Goal: Transaction & Acquisition: Purchase product/service

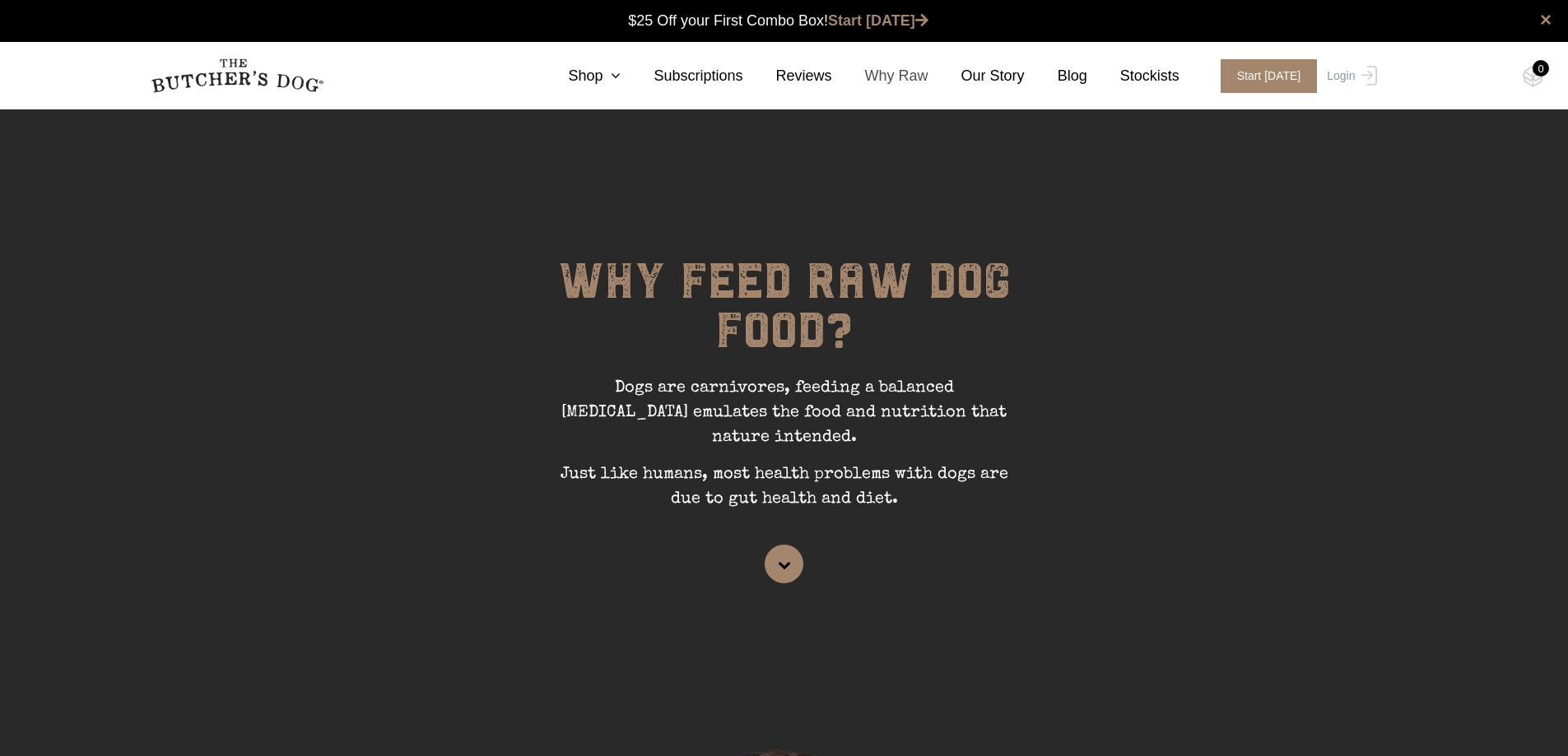
click at [898, 80] on link "Why Raw" at bounding box center [879, 75] width 96 height 22
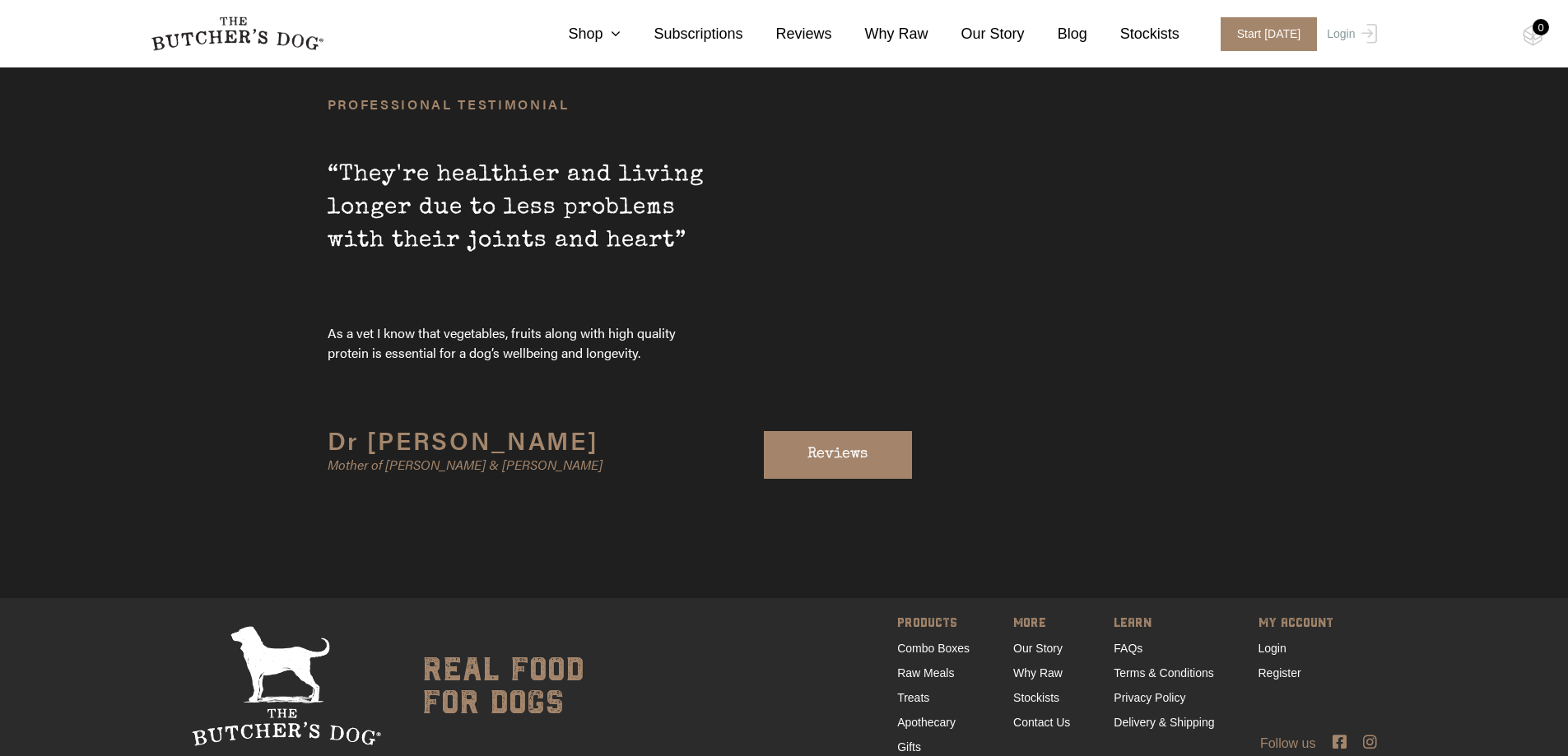
scroll to position [5641, 0]
click at [643, 40] on link "Subscriptions" at bounding box center [682, 33] width 122 height 22
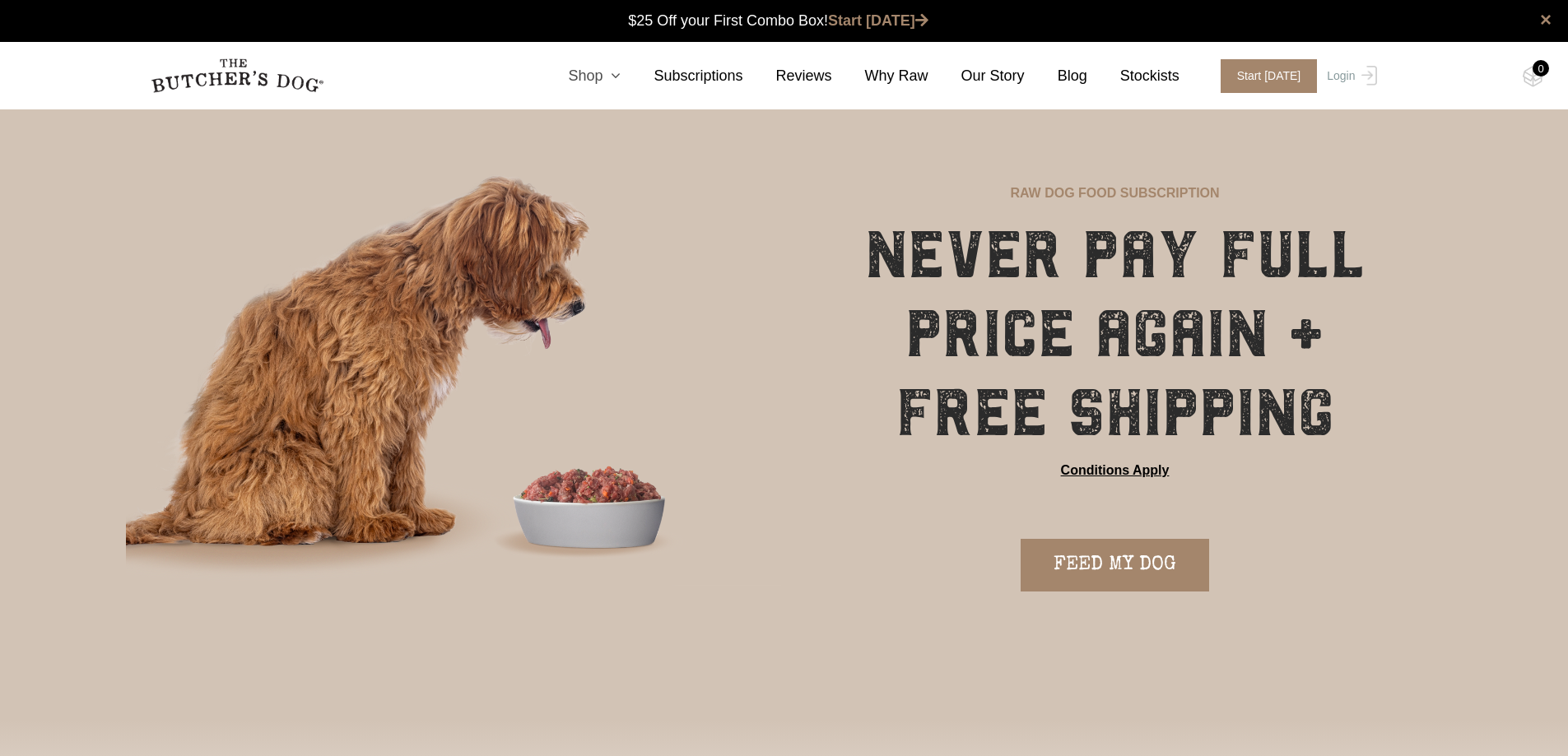
click at [613, 74] on link "Shop" at bounding box center [578, 75] width 86 height 22
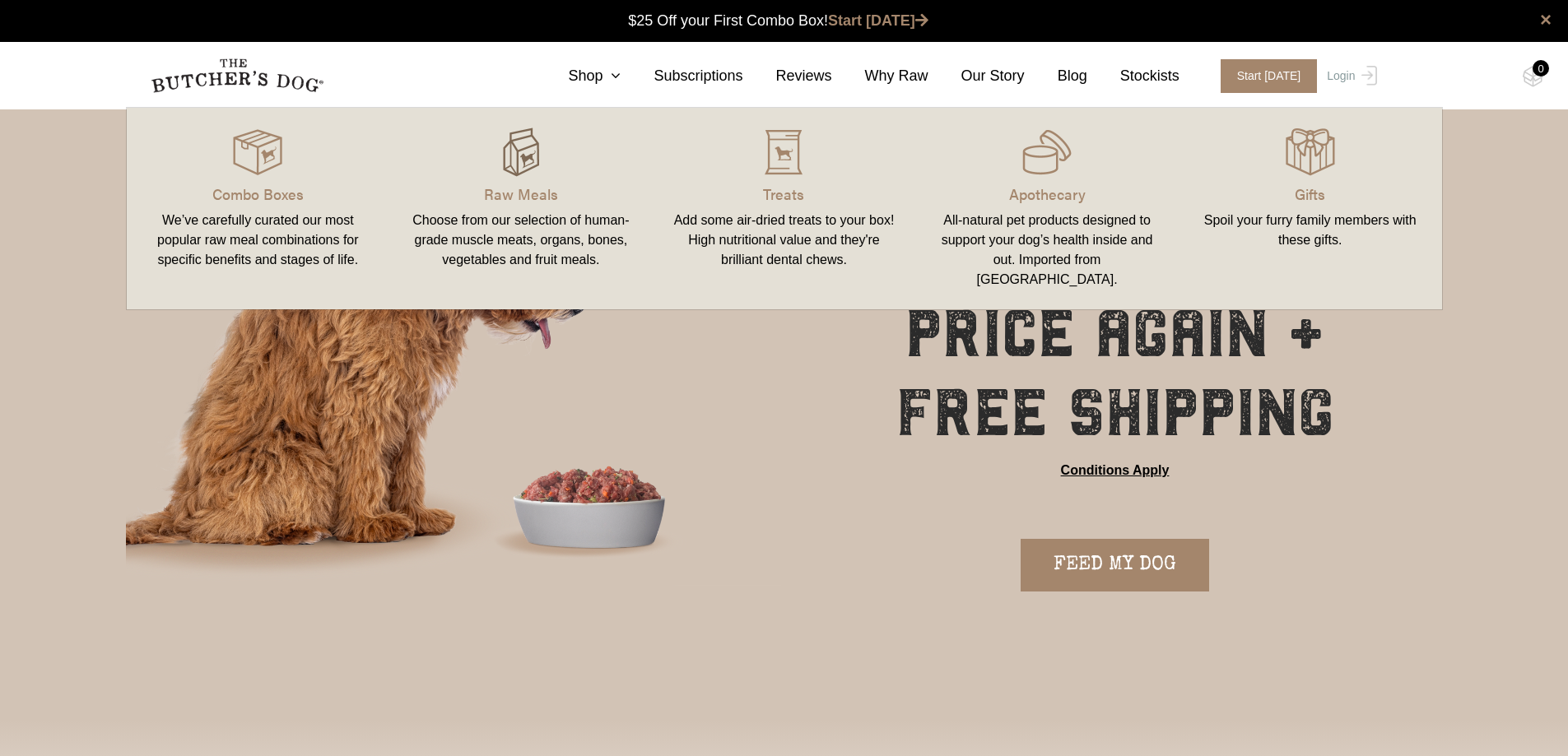
click at [526, 155] on img at bounding box center [521, 153] width 50 height 50
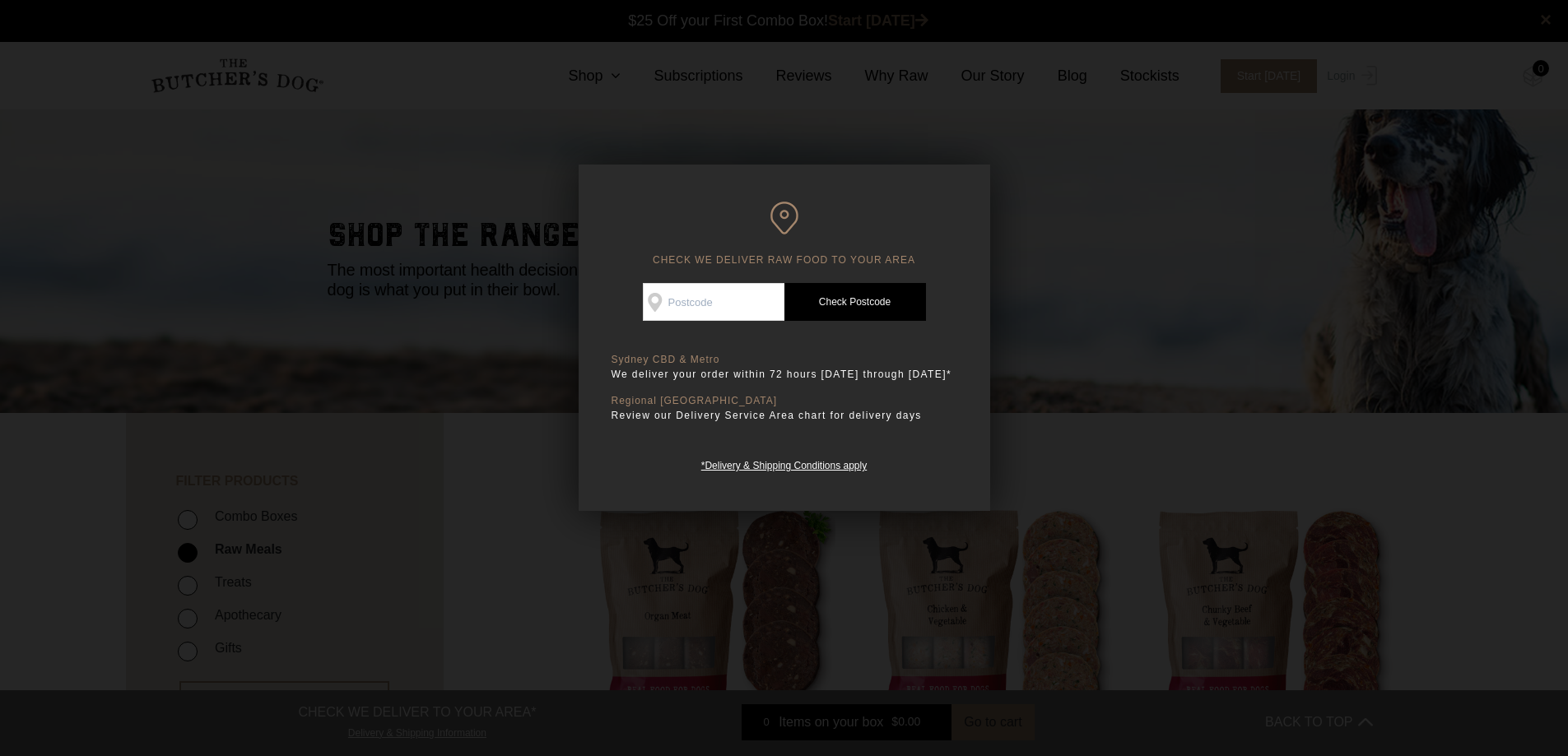
click at [706, 288] on input "Check Availability At" at bounding box center [713, 302] width 141 height 38
type input "2099"
click at [853, 312] on link "Check Postcode" at bounding box center [855, 302] width 141 height 38
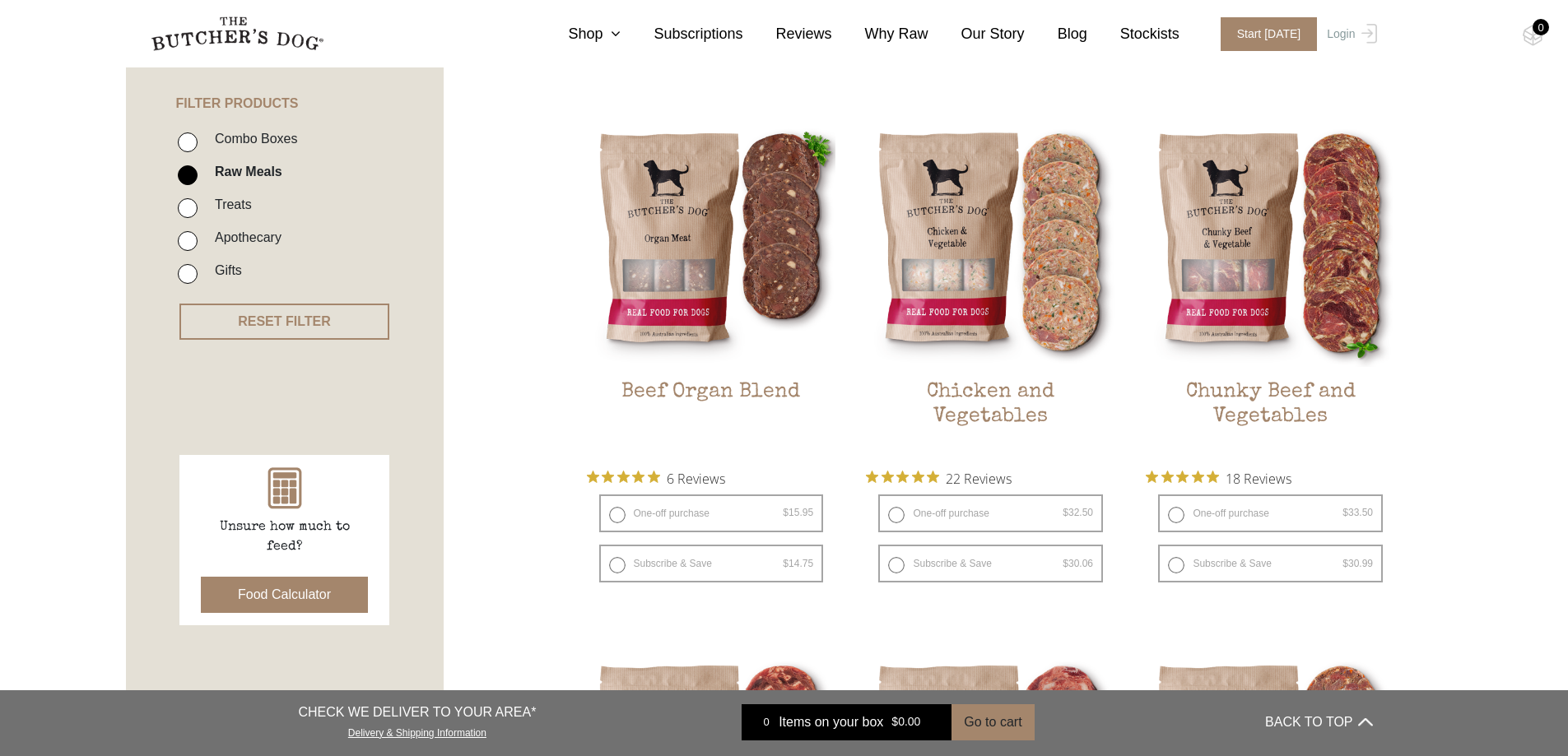
scroll to position [411, 0]
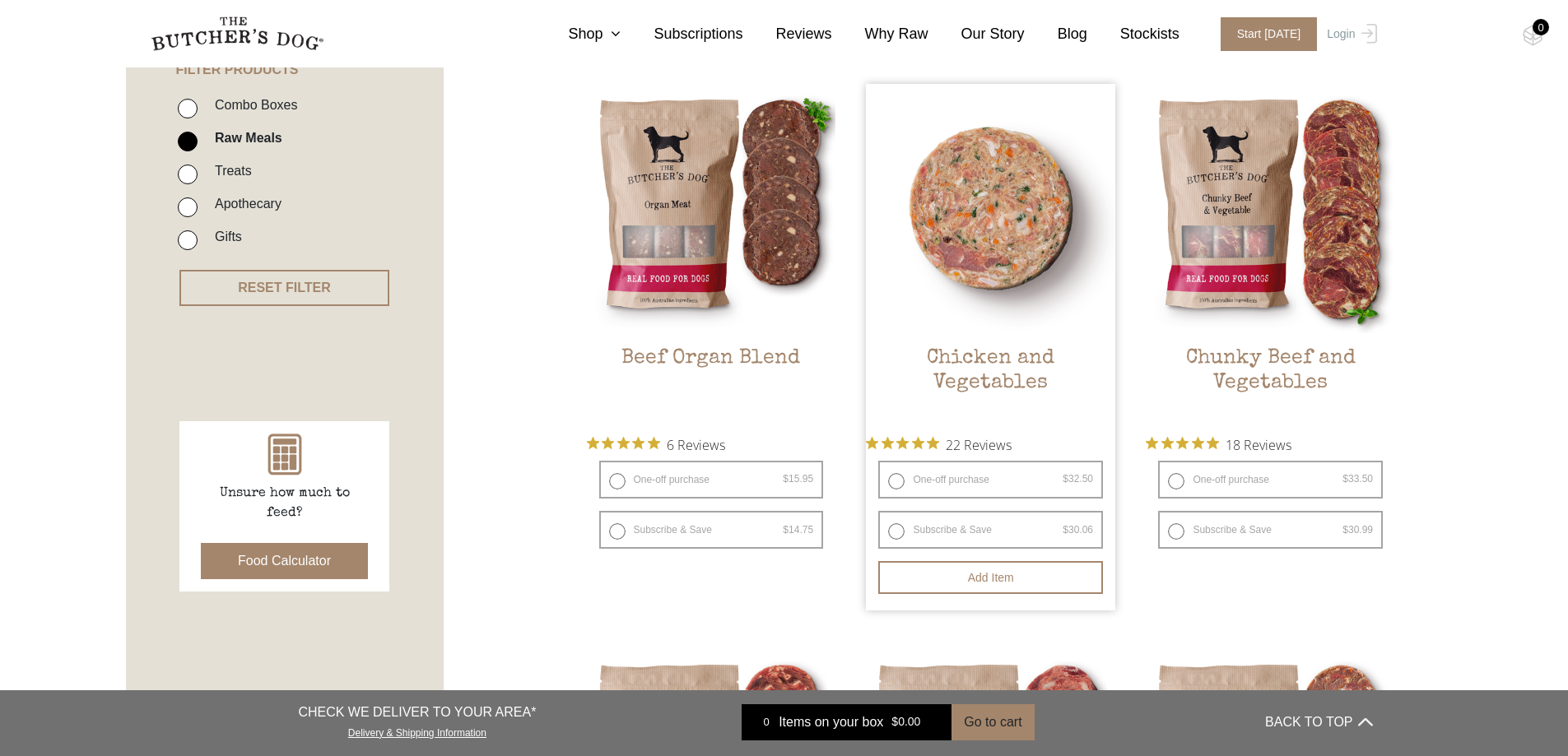
click at [991, 266] on img at bounding box center [990, 208] width 249 height 249
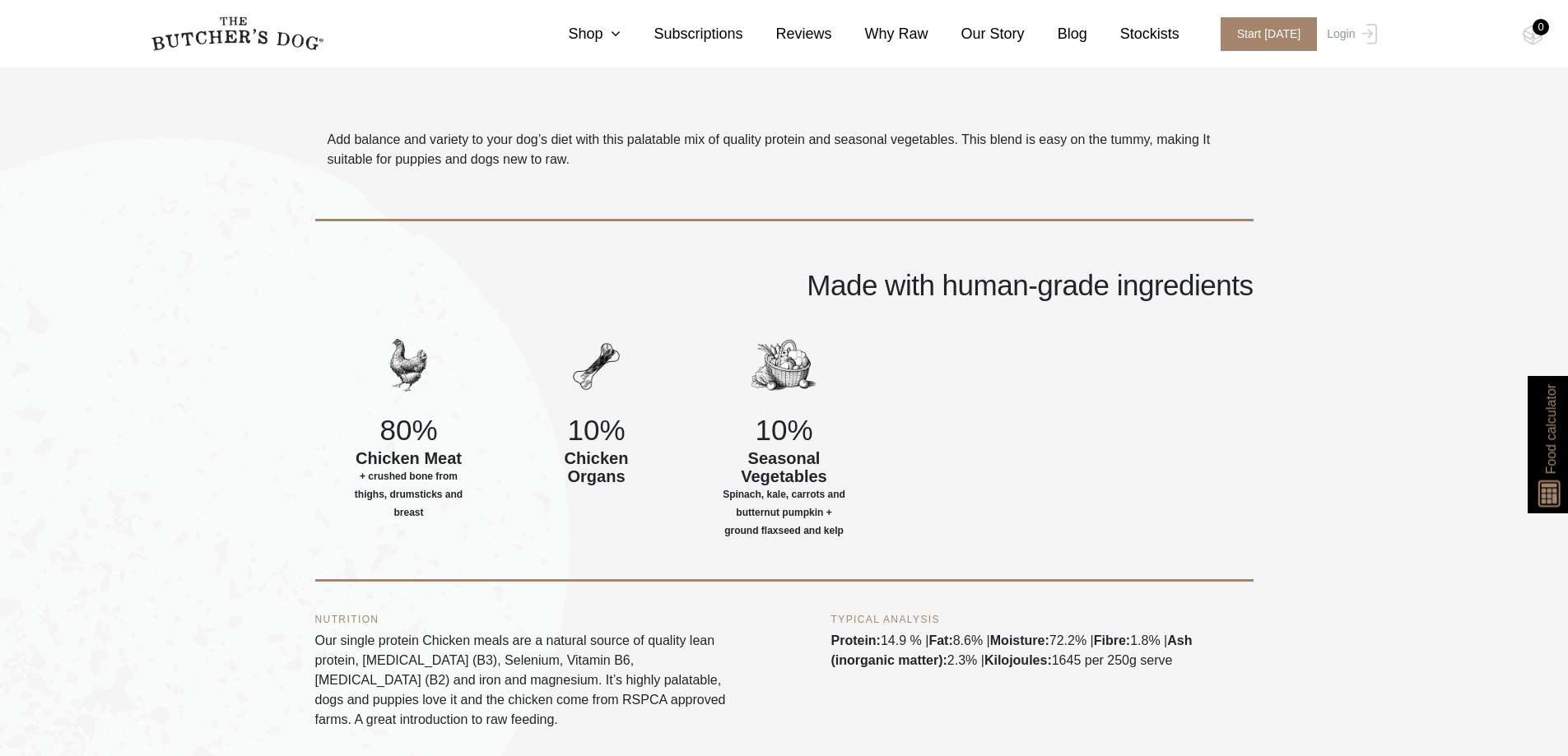
scroll to position [905, 0]
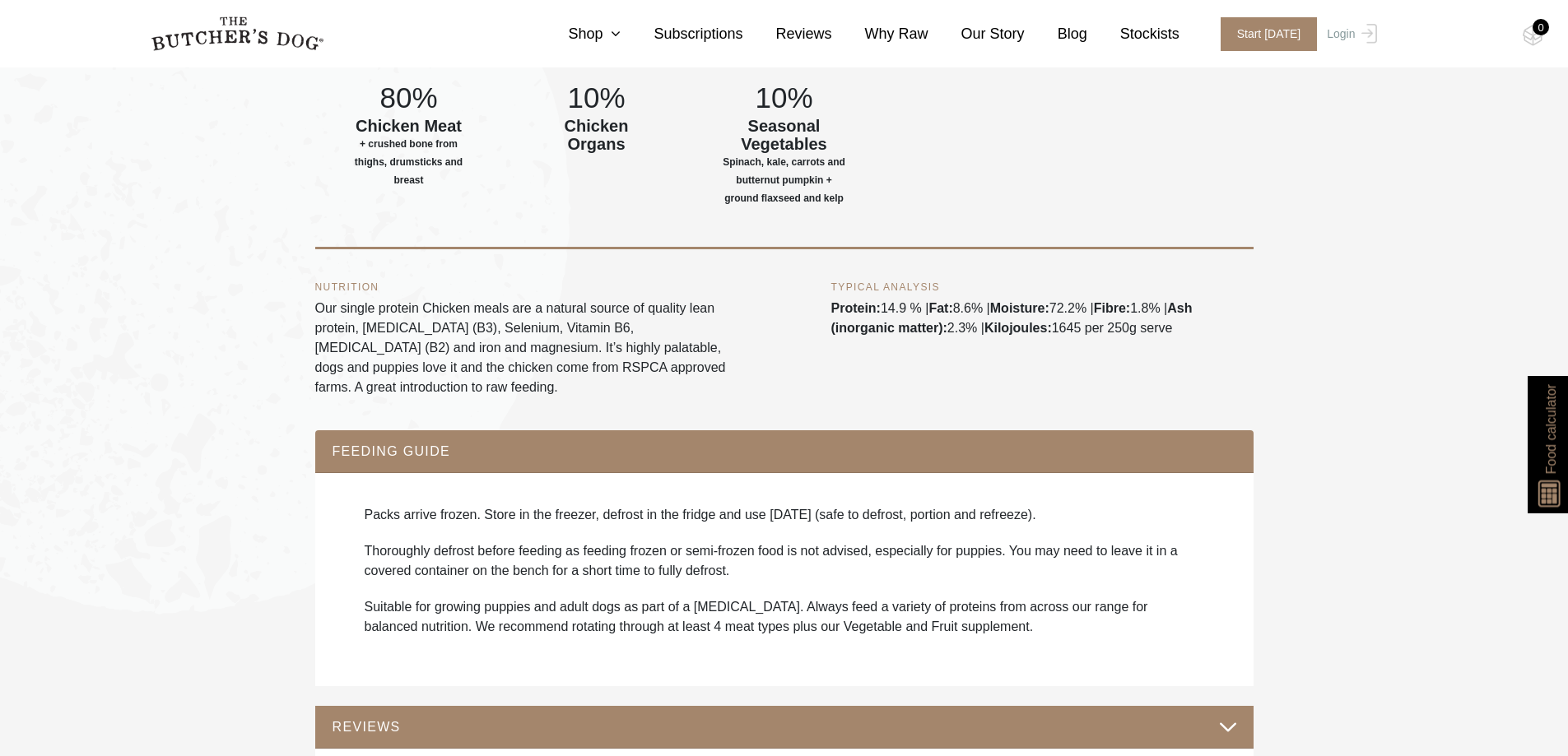
click at [283, 35] on img at bounding box center [237, 33] width 173 height 34
